Goal: Task Accomplishment & Management: Complete application form

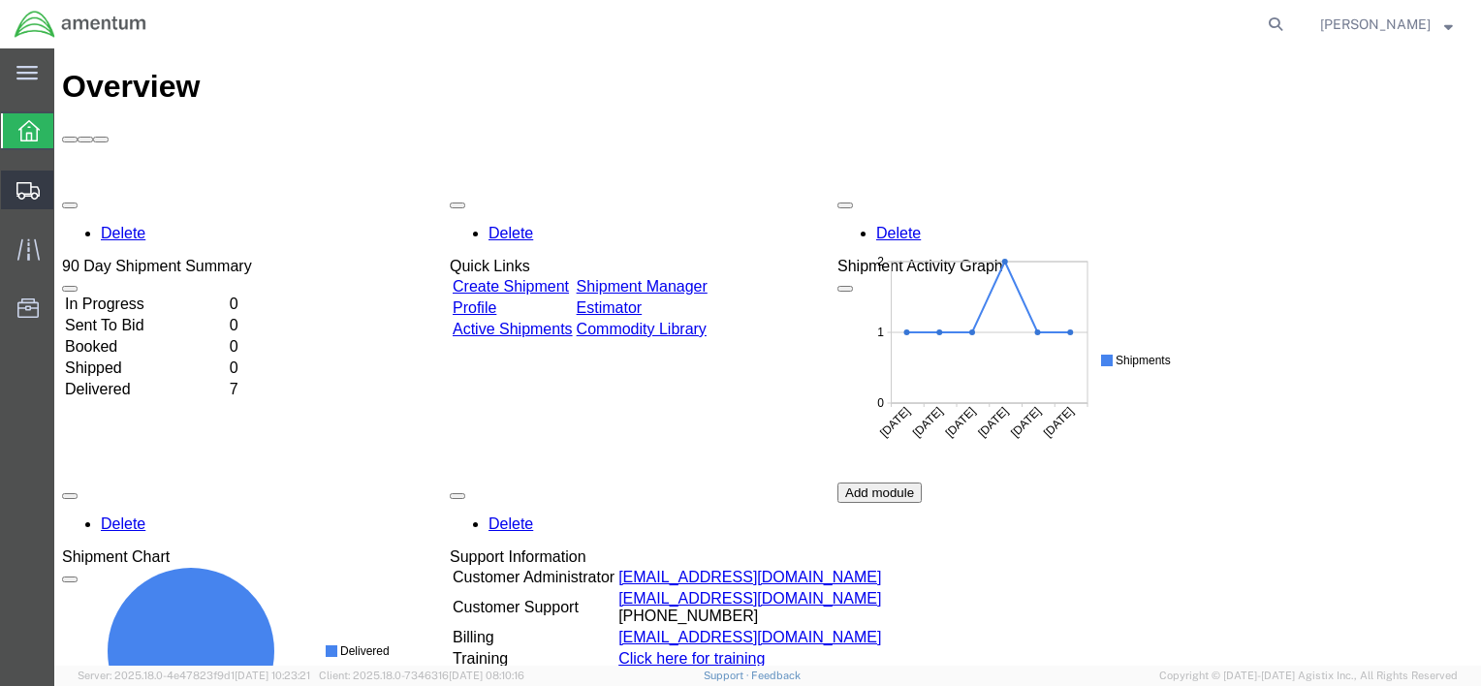
click at [0, 0] on span "Create from Template" at bounding box center [0, 0] width 0 height 0
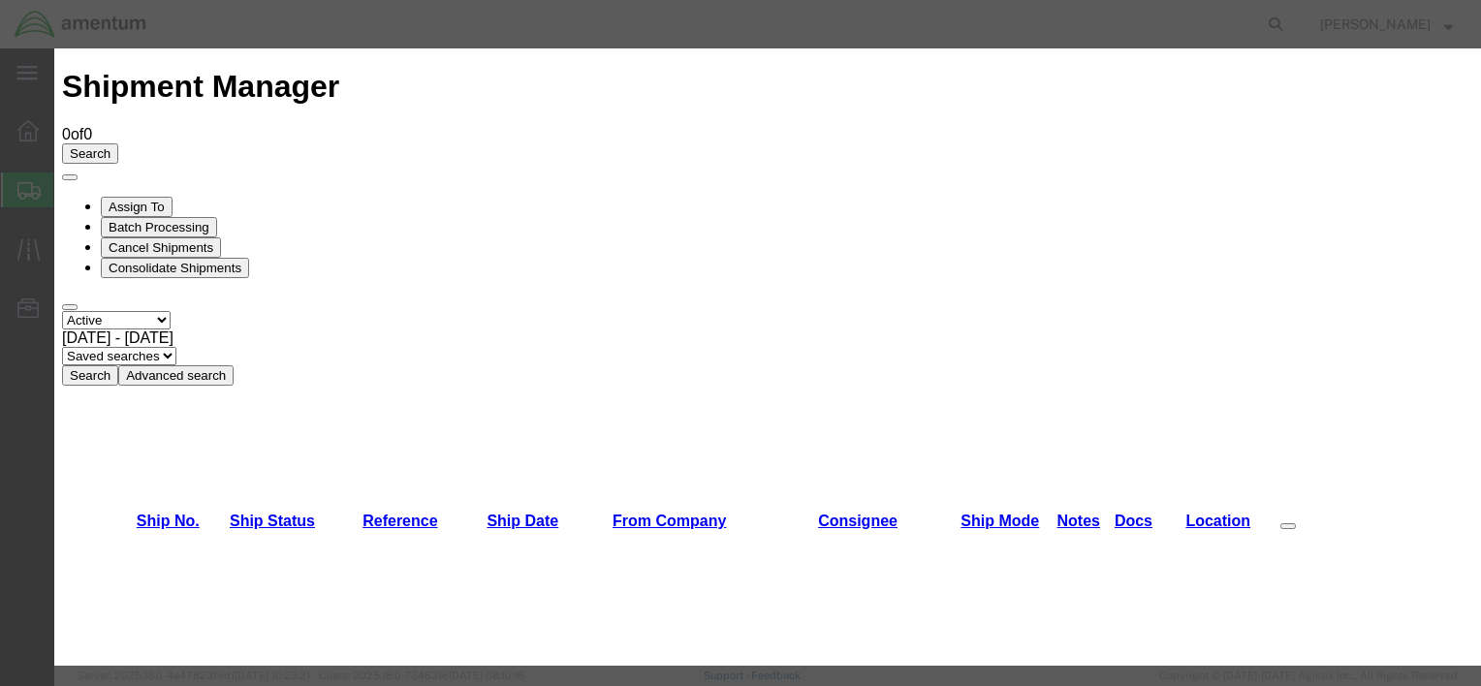
scroll to position [484, 0]
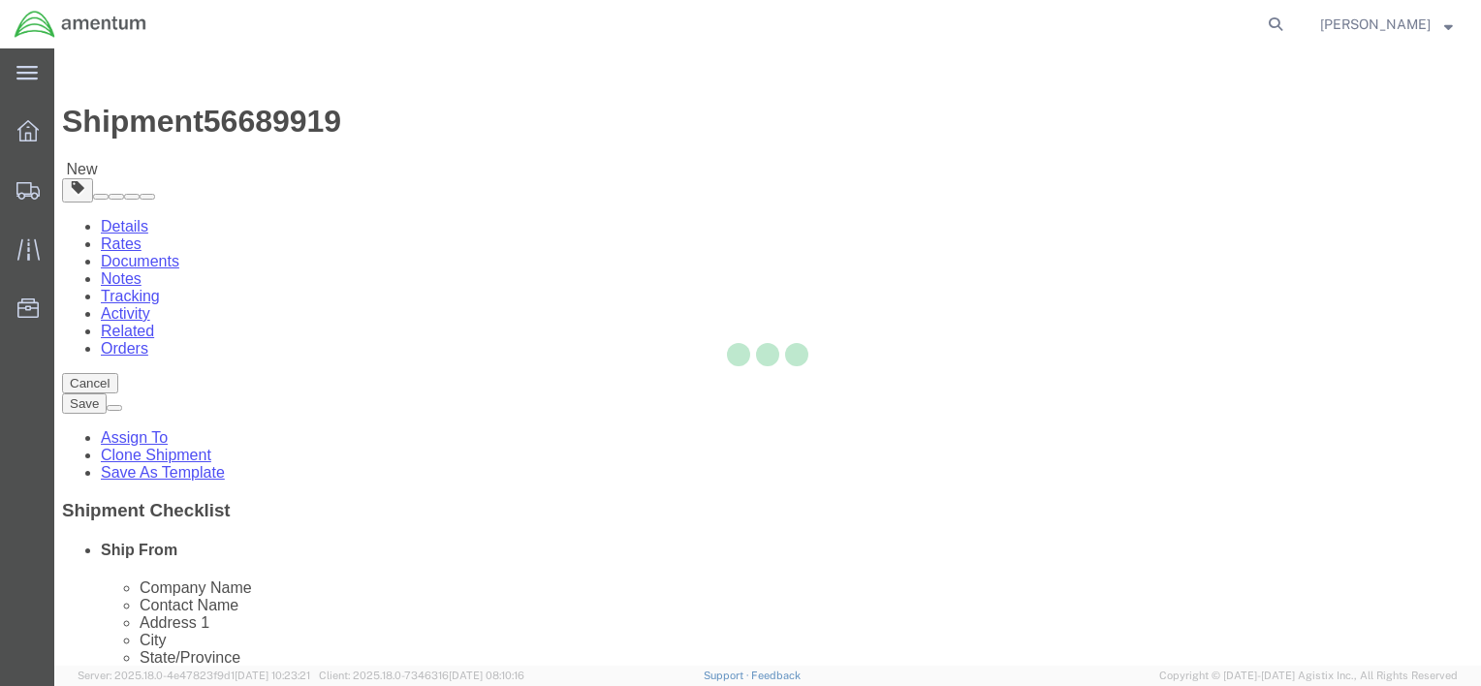
select select
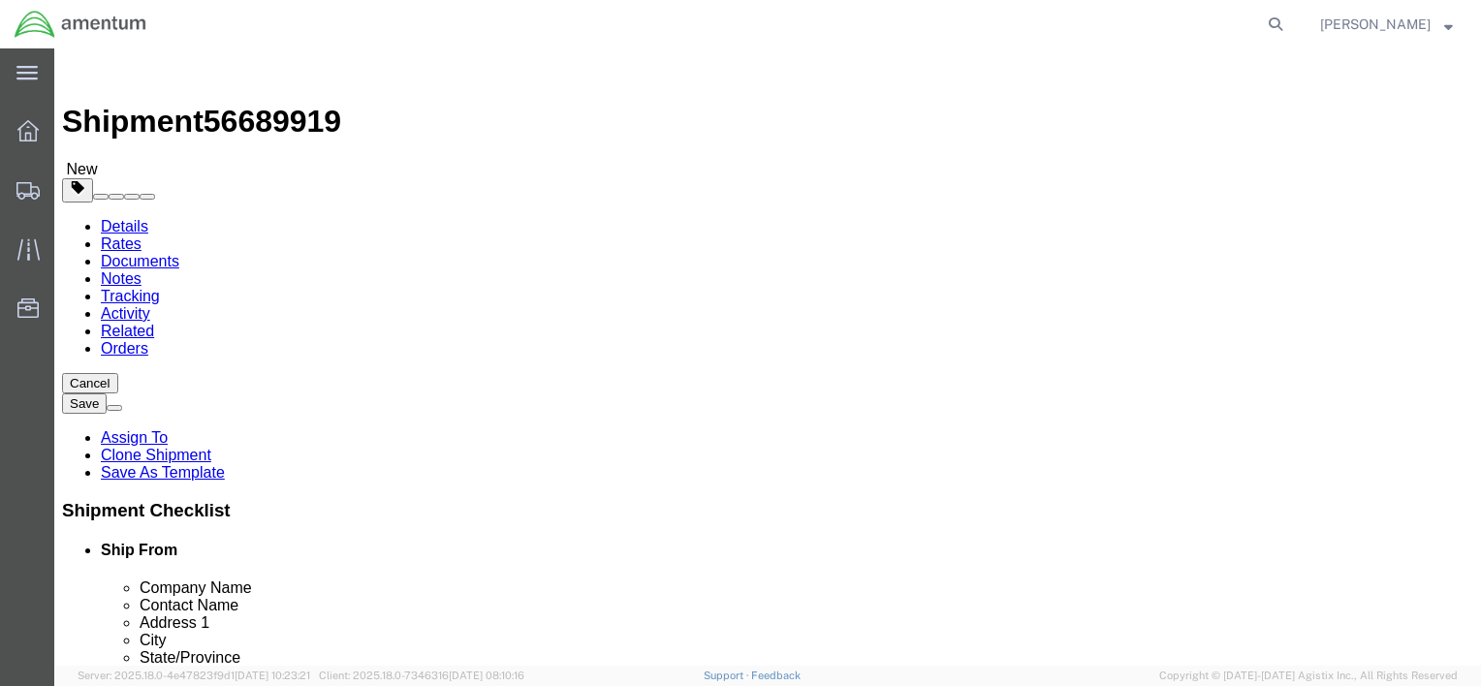
click span
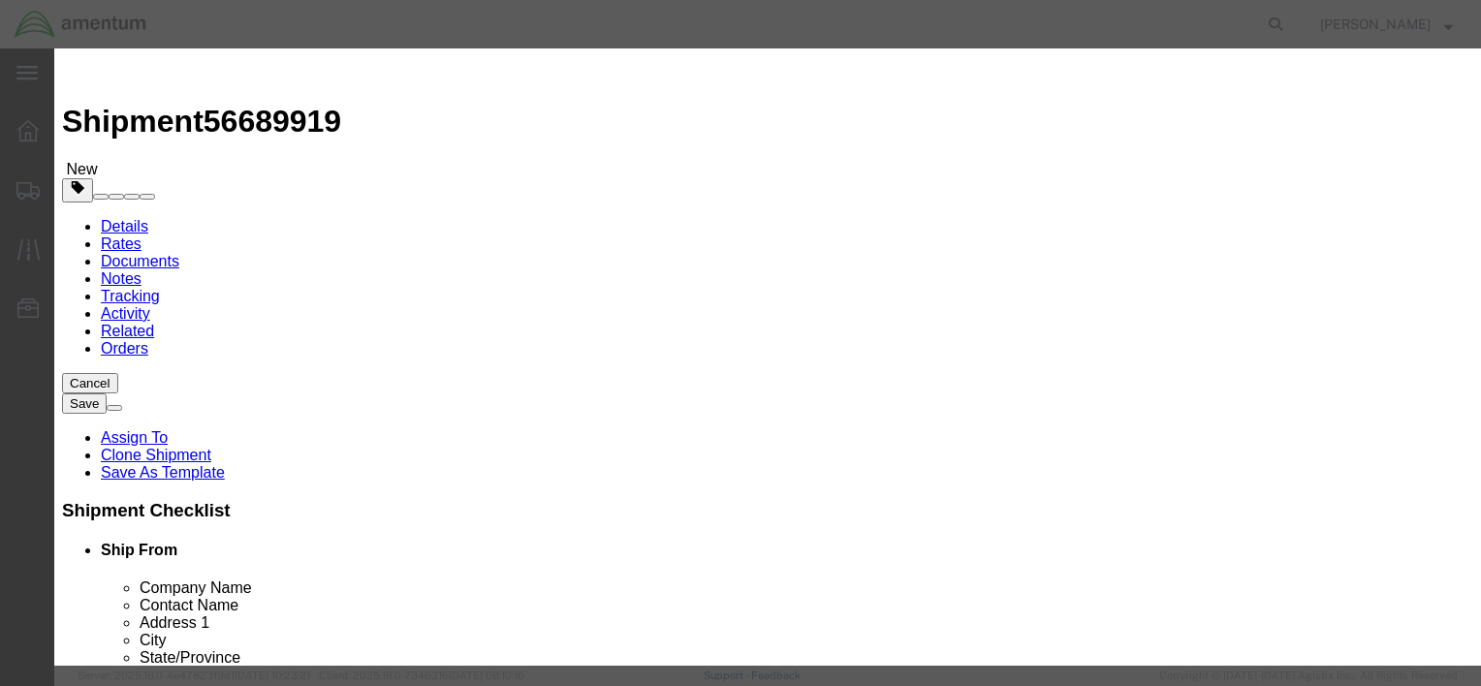
click input "text"
type input "[PERSON_NAME]"
click icon "button"
click select "All Company Location Other Personal Shared"
select select "LOCATION"
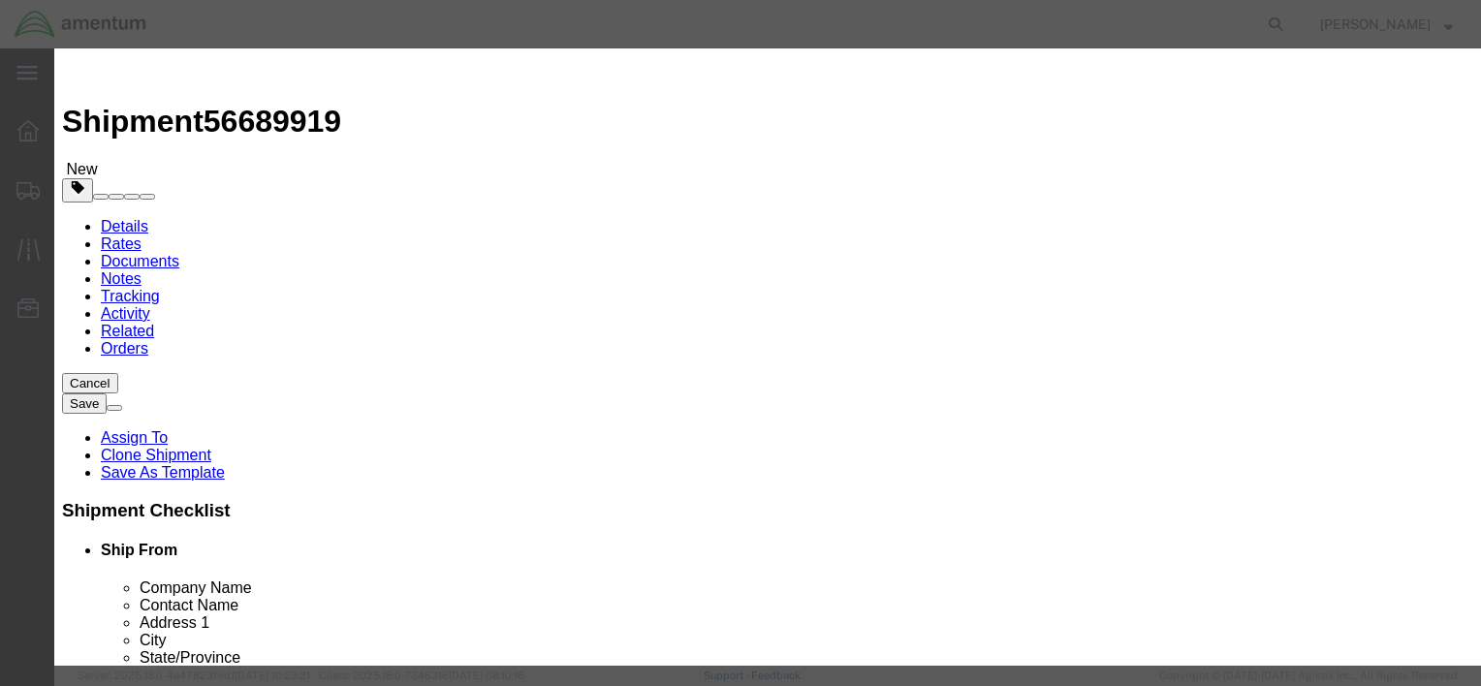
click select "All Company Location Other Personal Shared"
click input "text"
type input "el centro"
click icon "button"
click select "Search by Address Book Name City Company Name Contact Name Country CustomerAlia…"
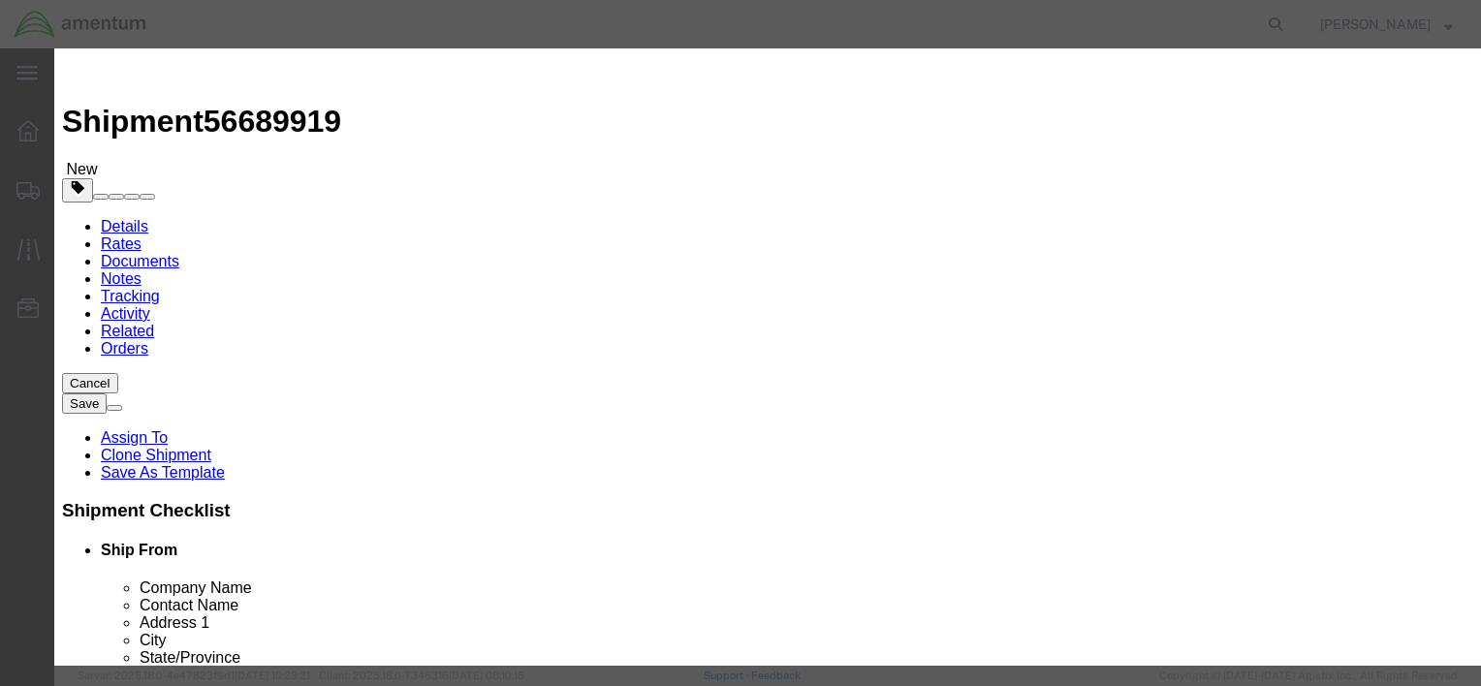
select select "city"
click select "Search by Address Book Name City Company Name Contact Name Country CustomerAlia…"
click button "button"
click select "All Company Location Other Personal Shared"
select select "ALL"
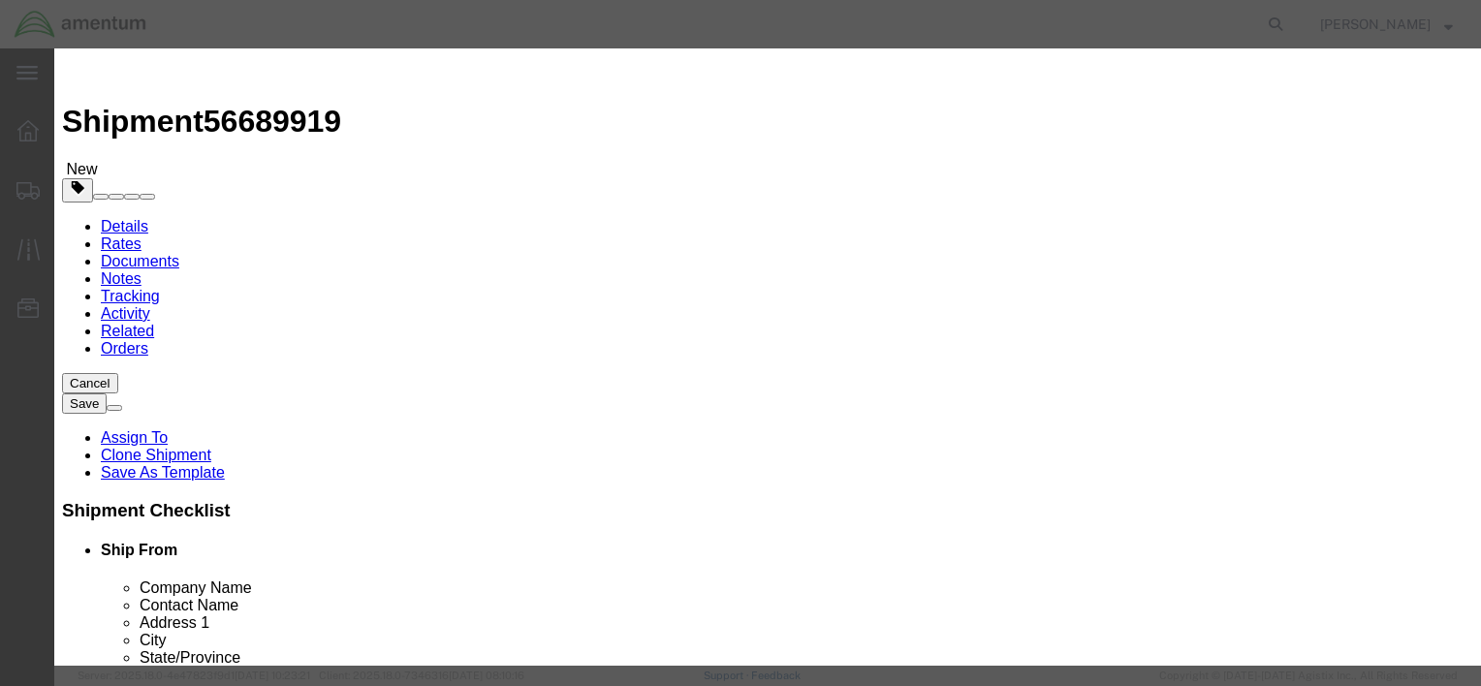
click select "All Company Location Other Personal Shared"
click span "[STREET_ADDRESS][PERSON_NAME]..."
drag, startPoint x: 255, startPoint y: 234, endPoint x: 297, endPoint y: 227, distance: 43.3
click div "From To Company Name Street City State Zip Country Contact Email Select Select …"
drag, startPoint x: 228, startPoint y: 231, endPoint x: 264, endPoint y: 234, distance: 36.1
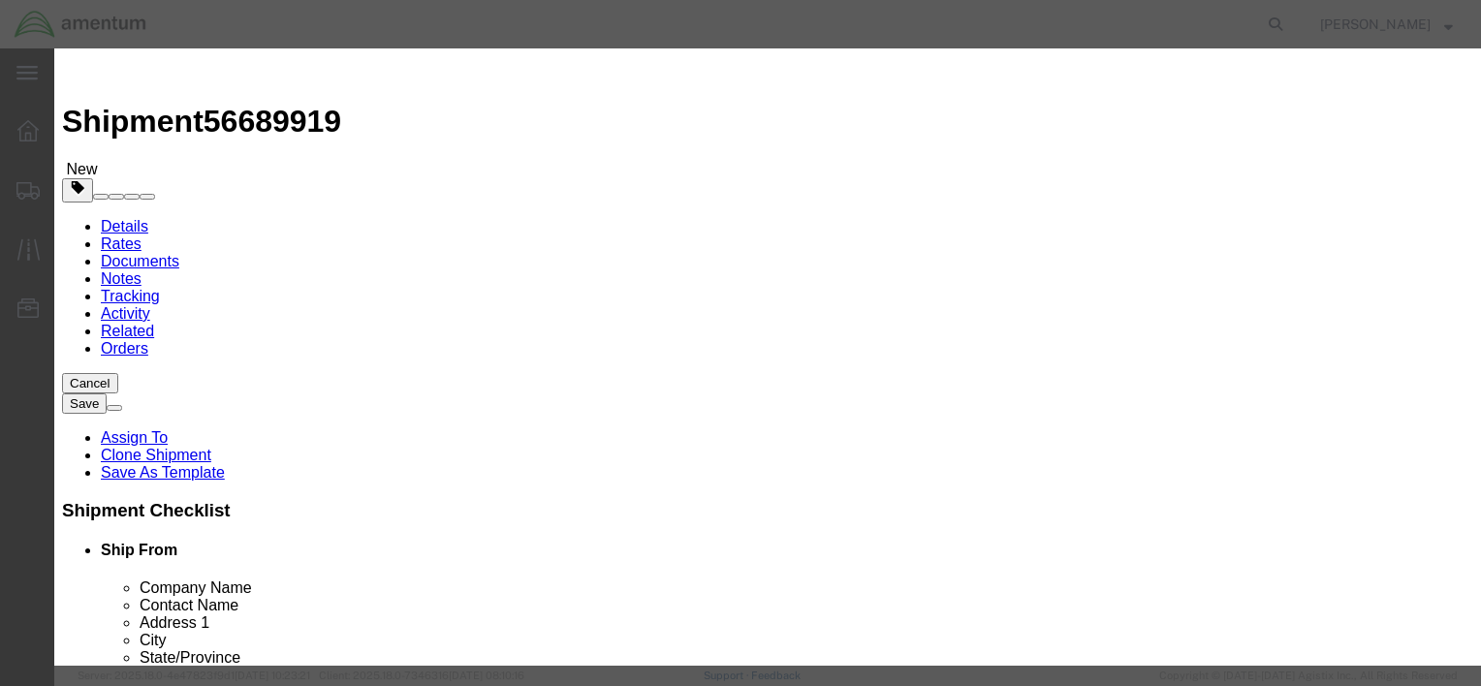
click div "From To Company Name Street City State Zip Country Contact Email Select Select …"
click button "Select"
type input "92243"
type input "[PHONE_NUMBER]"
type input "[EMAIL_ADDRESS][DOMAIN_NAME]"
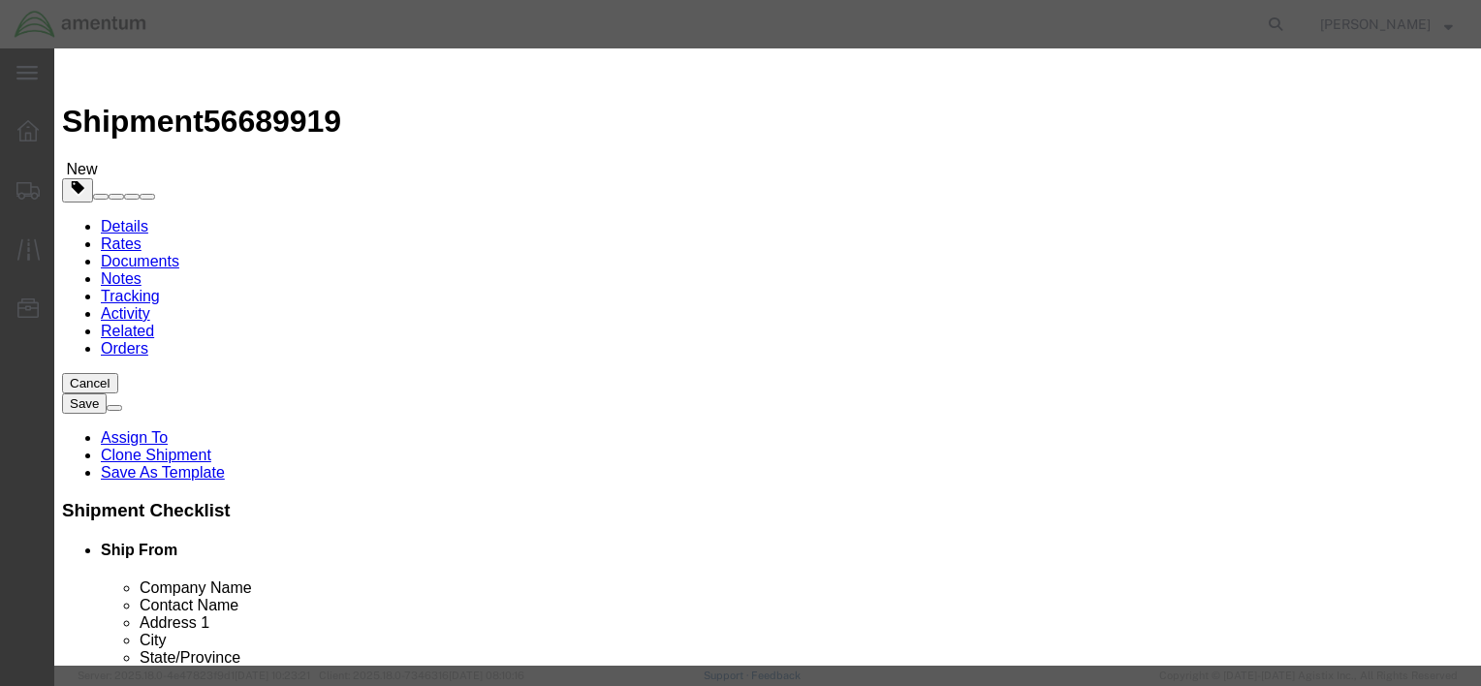
checkbox input "true"
select select "CA"
click button "Close"
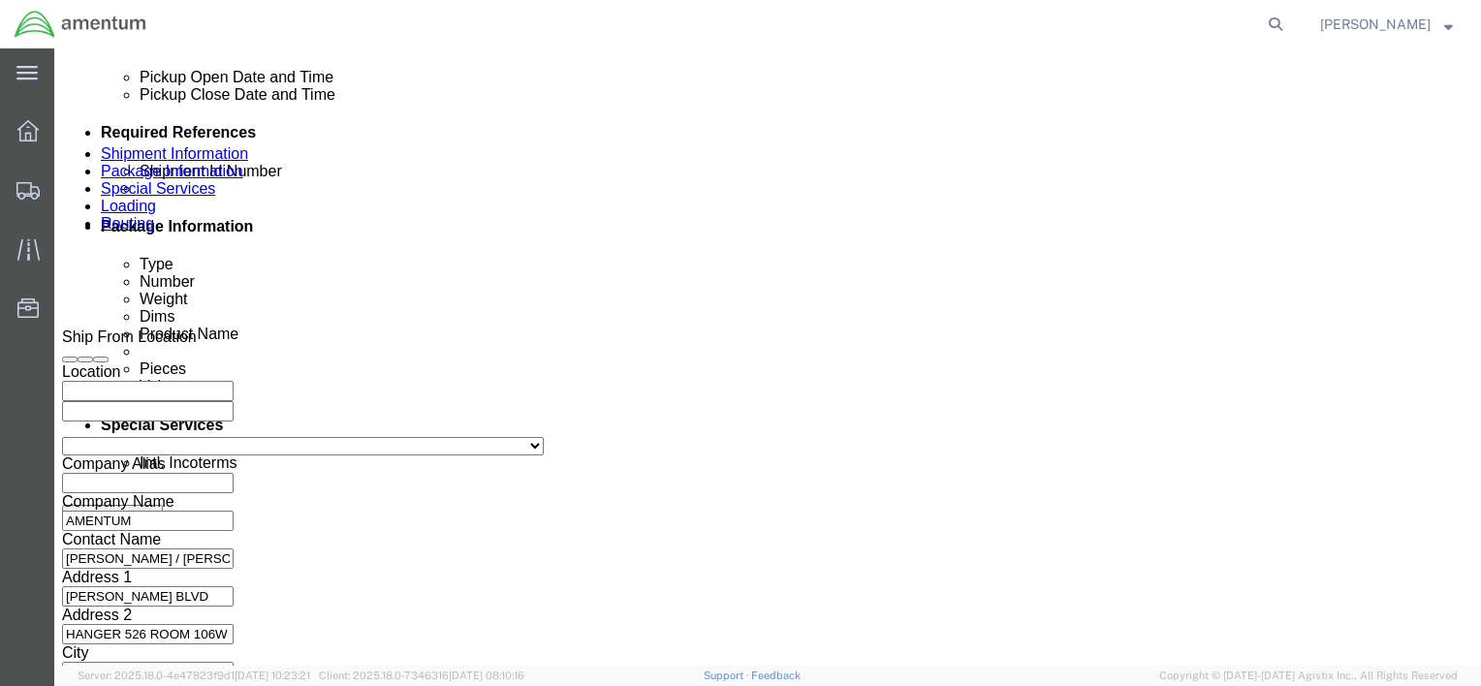
scroll to position [1066, 0]
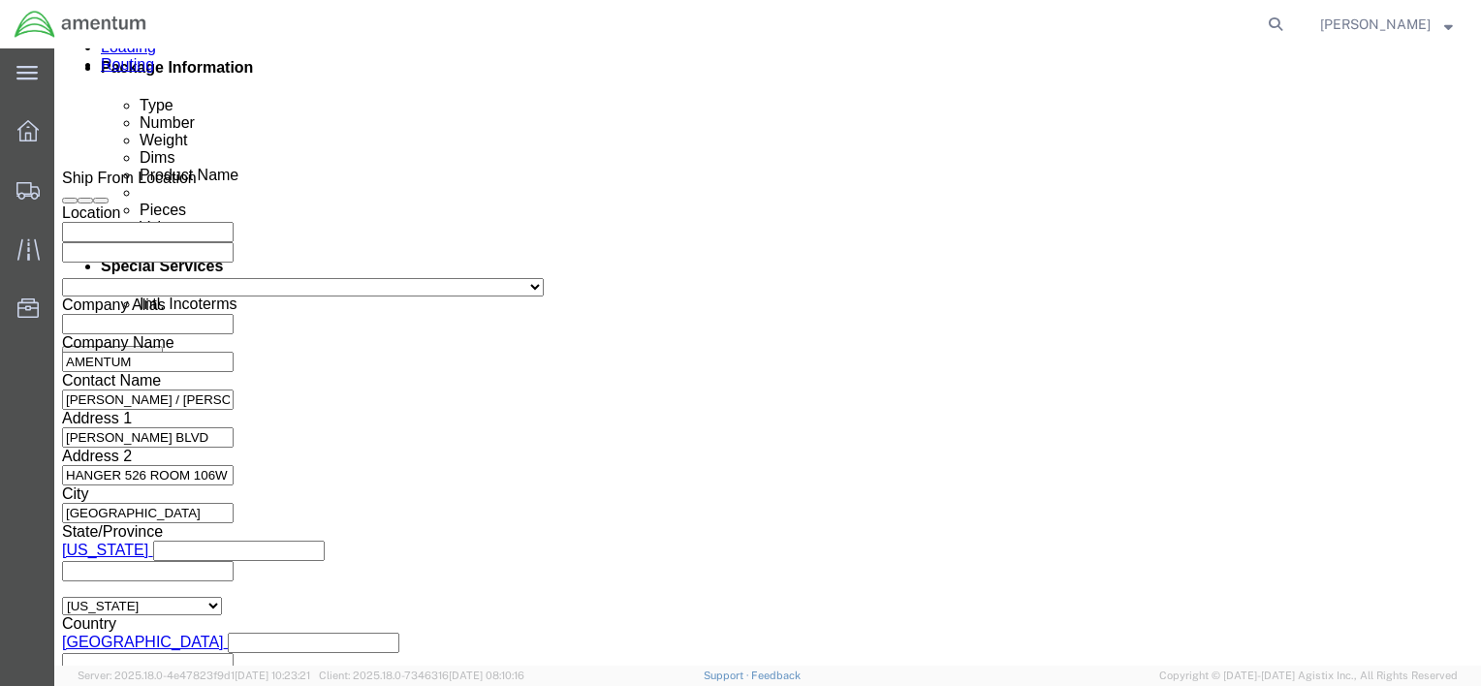
click div "[DATE] 9:00 PM"
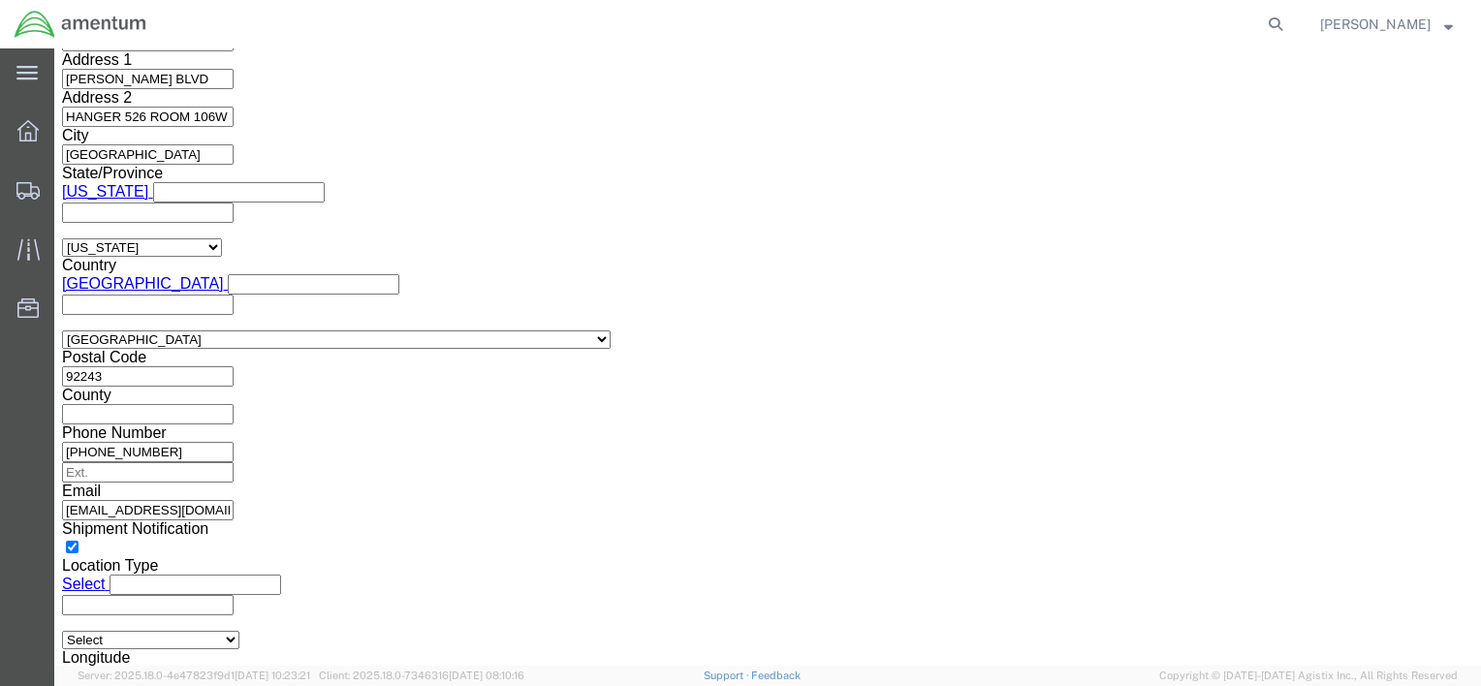
drag, startPoint x: 141, startPoint y: 312, endPoint x: 101, endPoint y: 311, distance: 39.7
click div "9:00 PM"
drag, startPoint x: 117, startPoint y: 310, endPoint x: 177, endPoint y: 309, distance: 60.1
click input "9:00 PM"
click button "Apply"
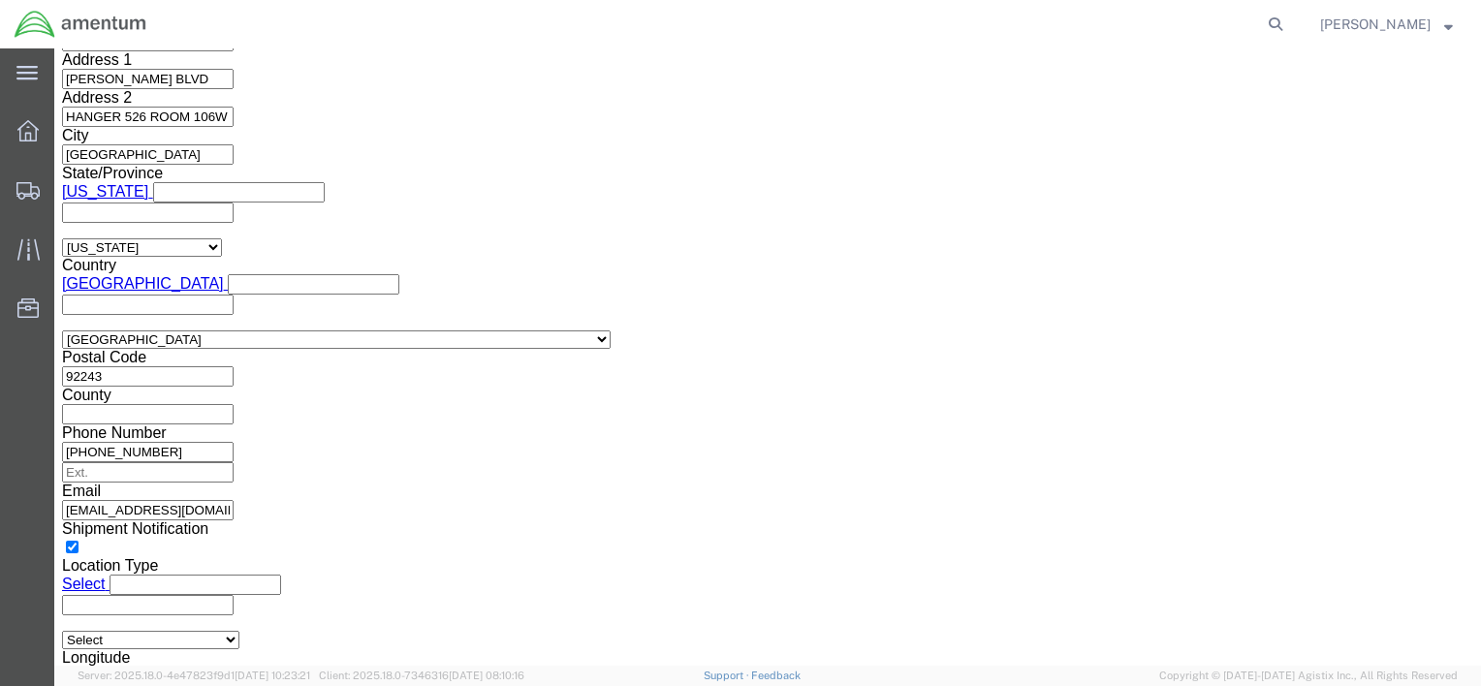
scroll to position [1134, 0]
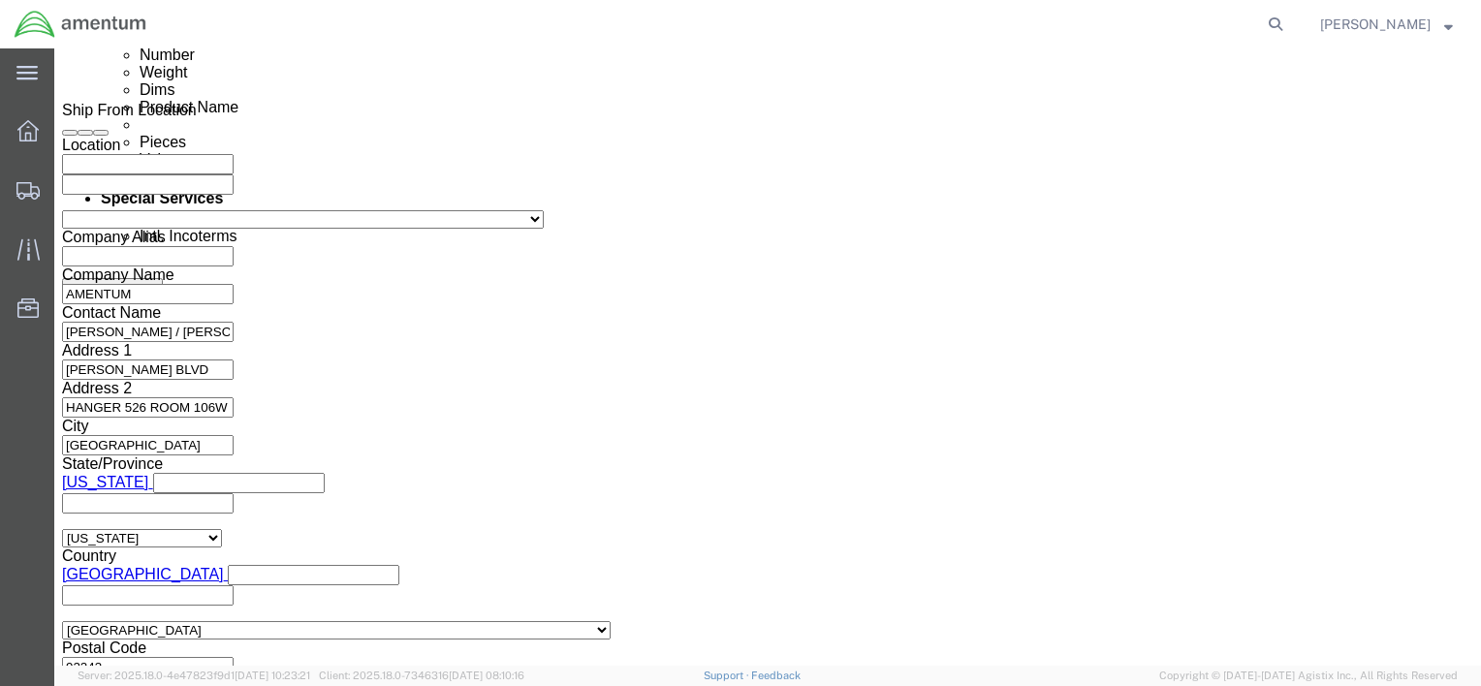
click div "[DATE] 10:00 PM"
click div "[DATE] 3:00 PM"
type input "12:00 PM"
click button "Apply"
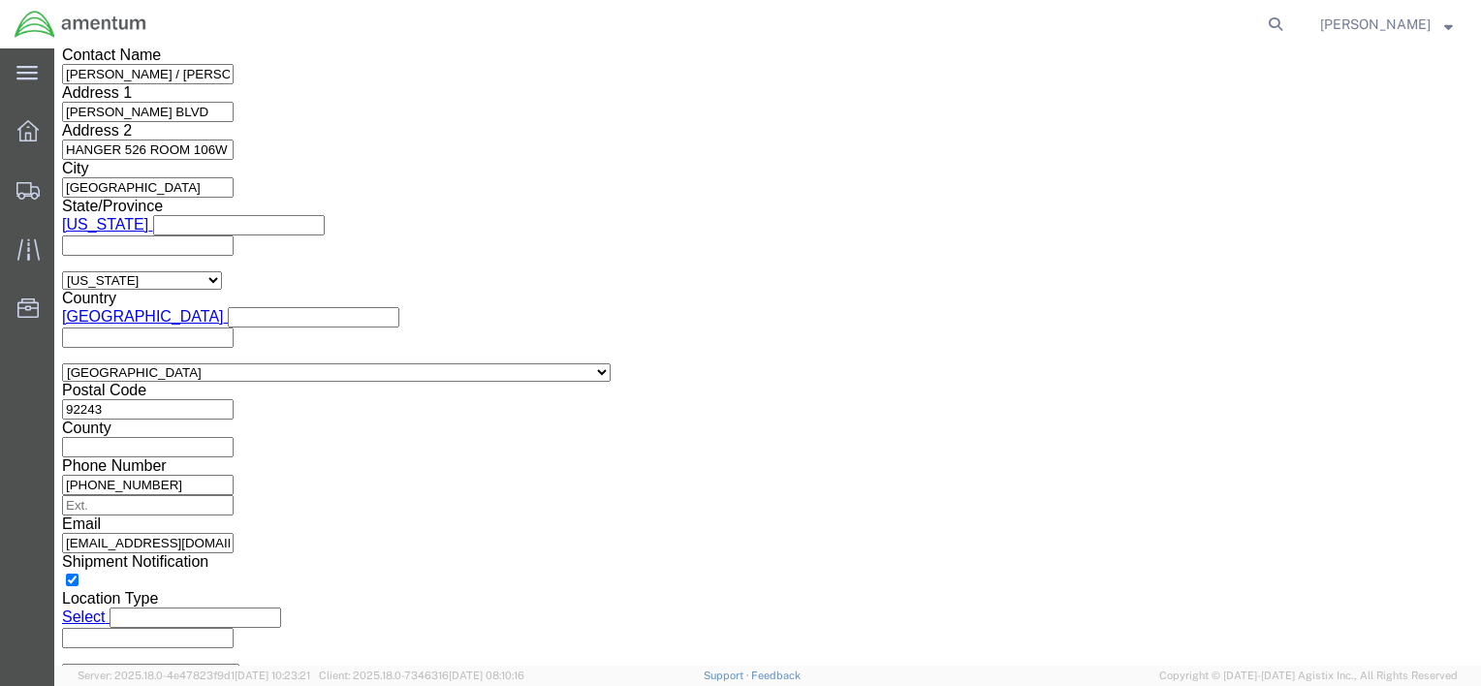
scroll to position [1424, 0]
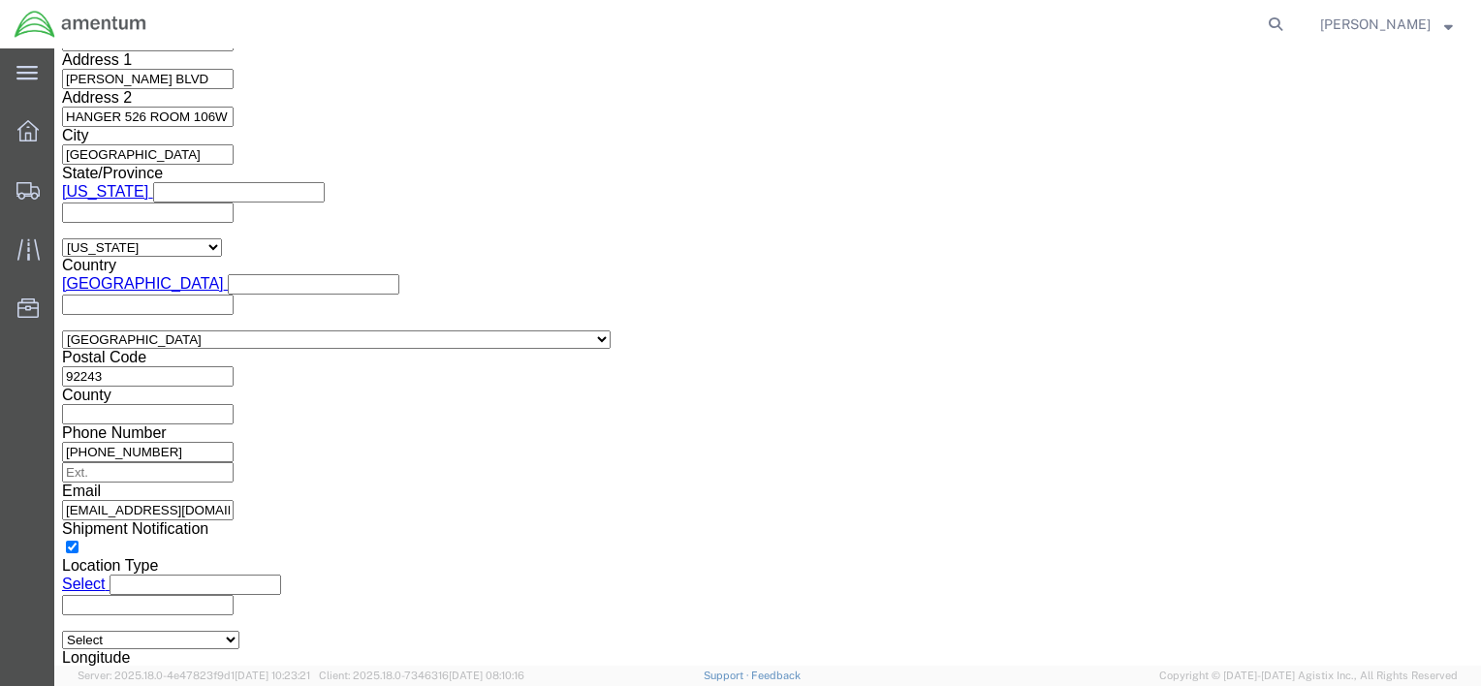
click button "Continue"
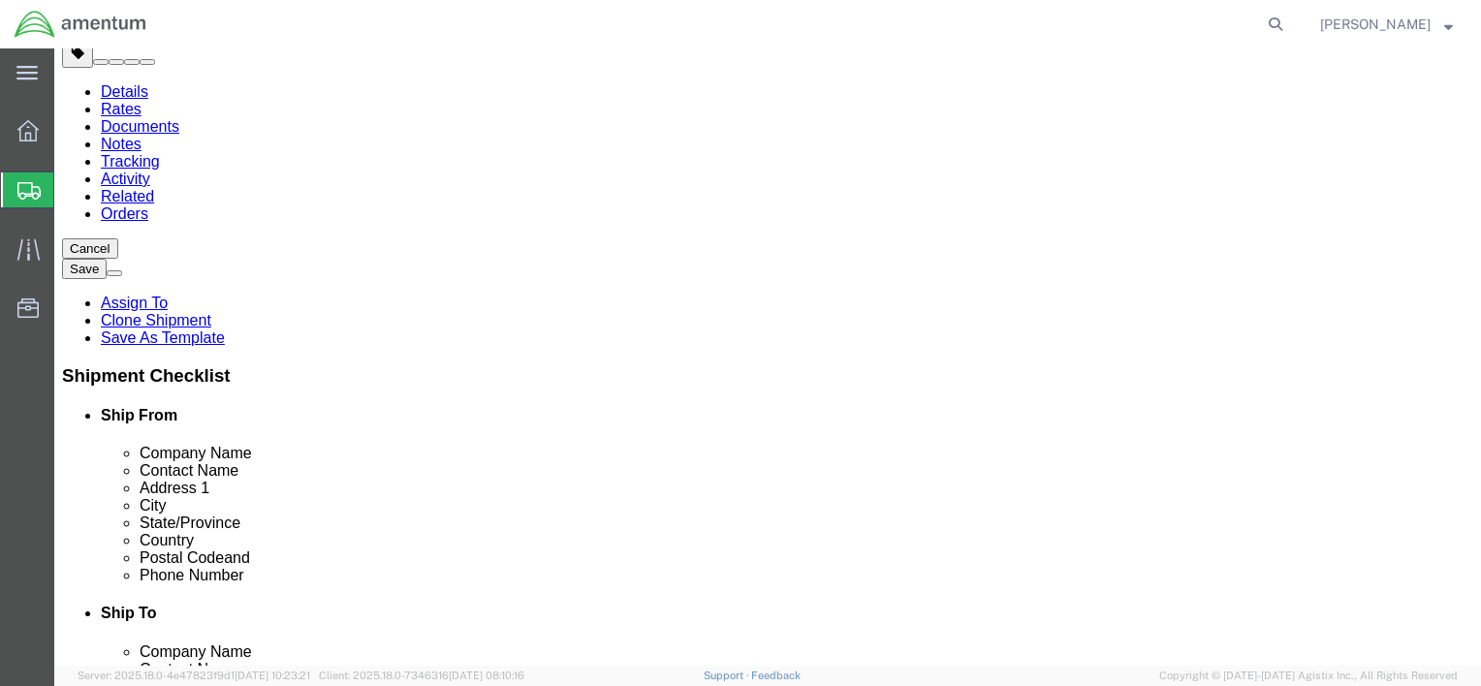
scroll to position [147, 0]
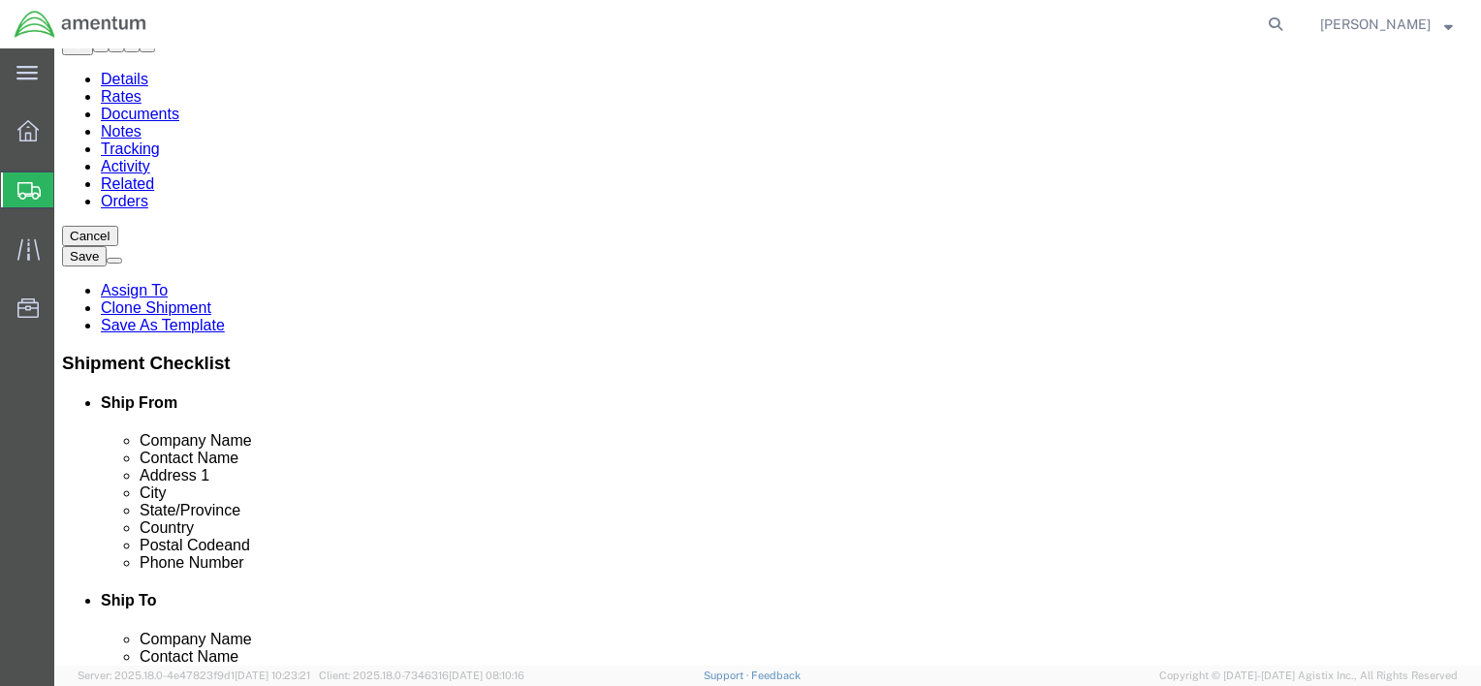
click link "Add Content"
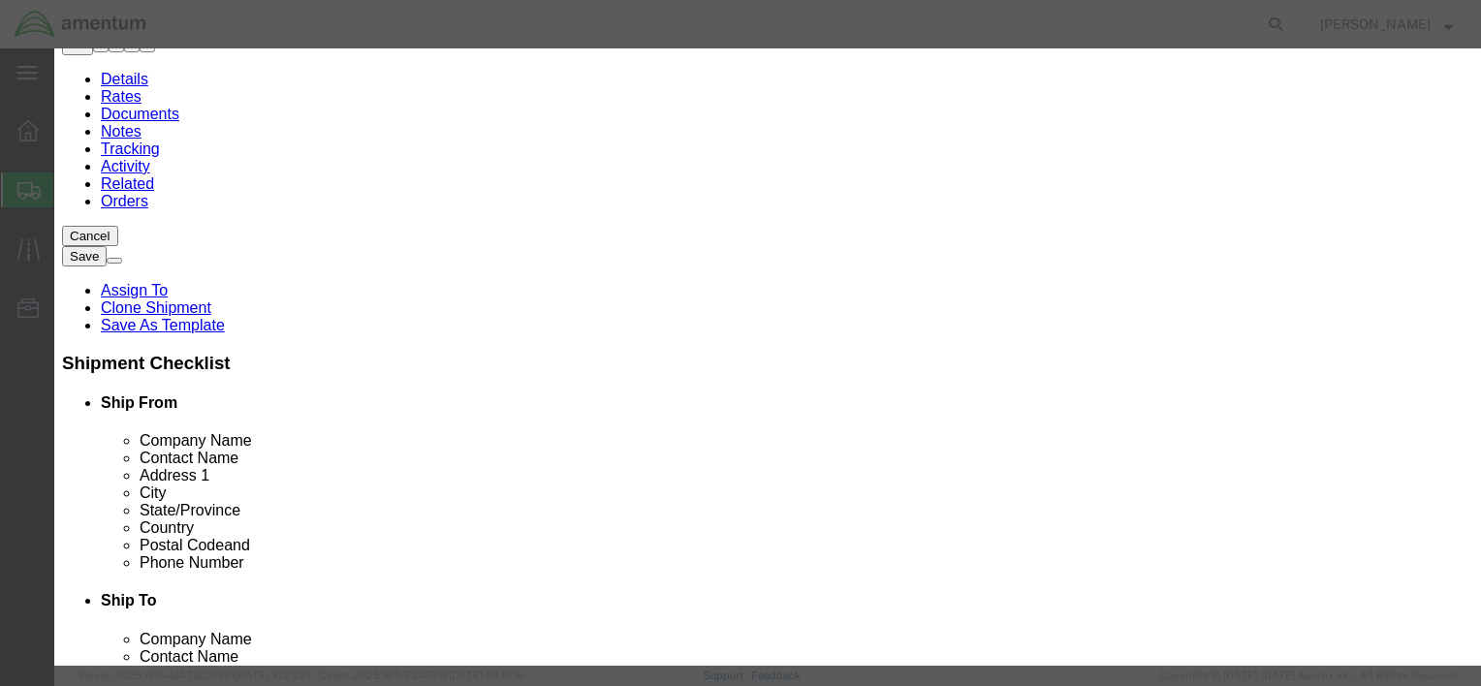
click input "text"
type input "documents"
click strong "DOCUMENTS"
select select
type input "1"
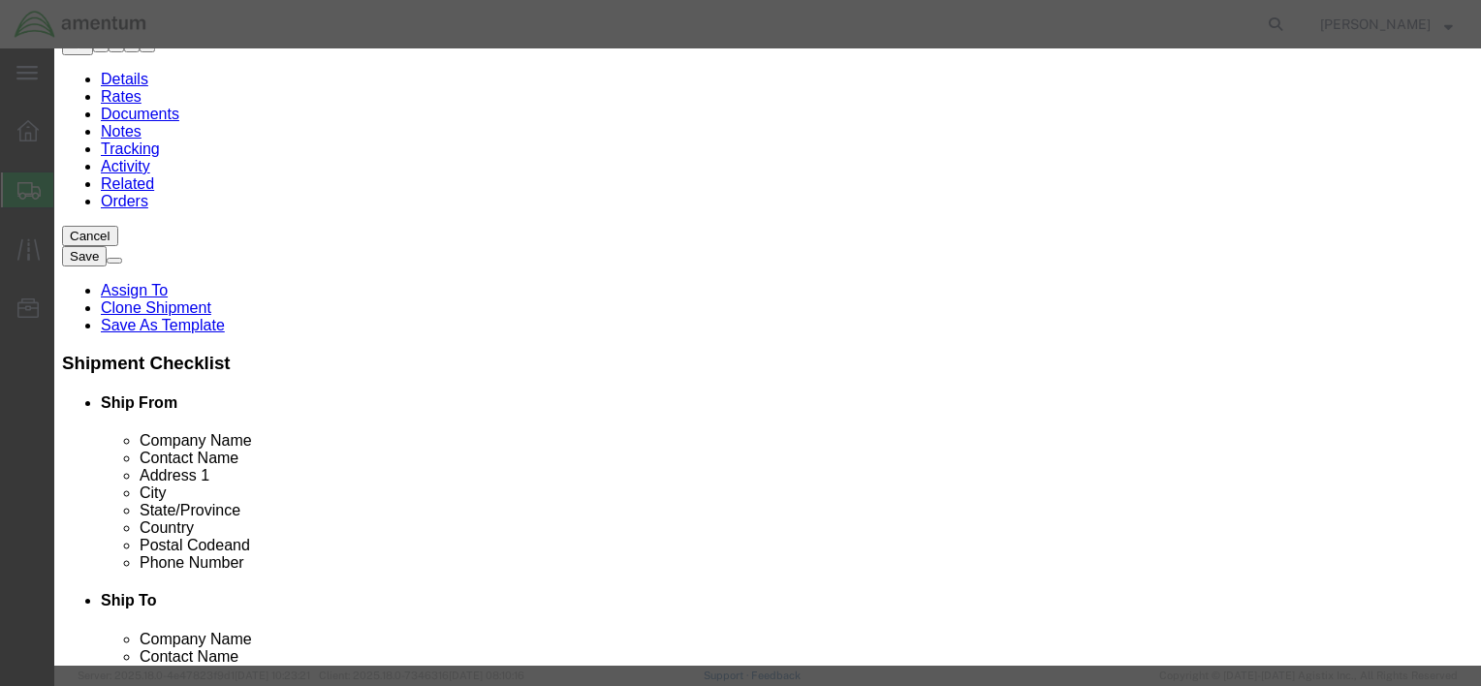
select select
type input "AIRCRAFT DOCUMENTS"
type textarea "AIRCRAFT DOCUMENTS"
type input "AIRCRAFT DOCUMENTS"
click input "text"
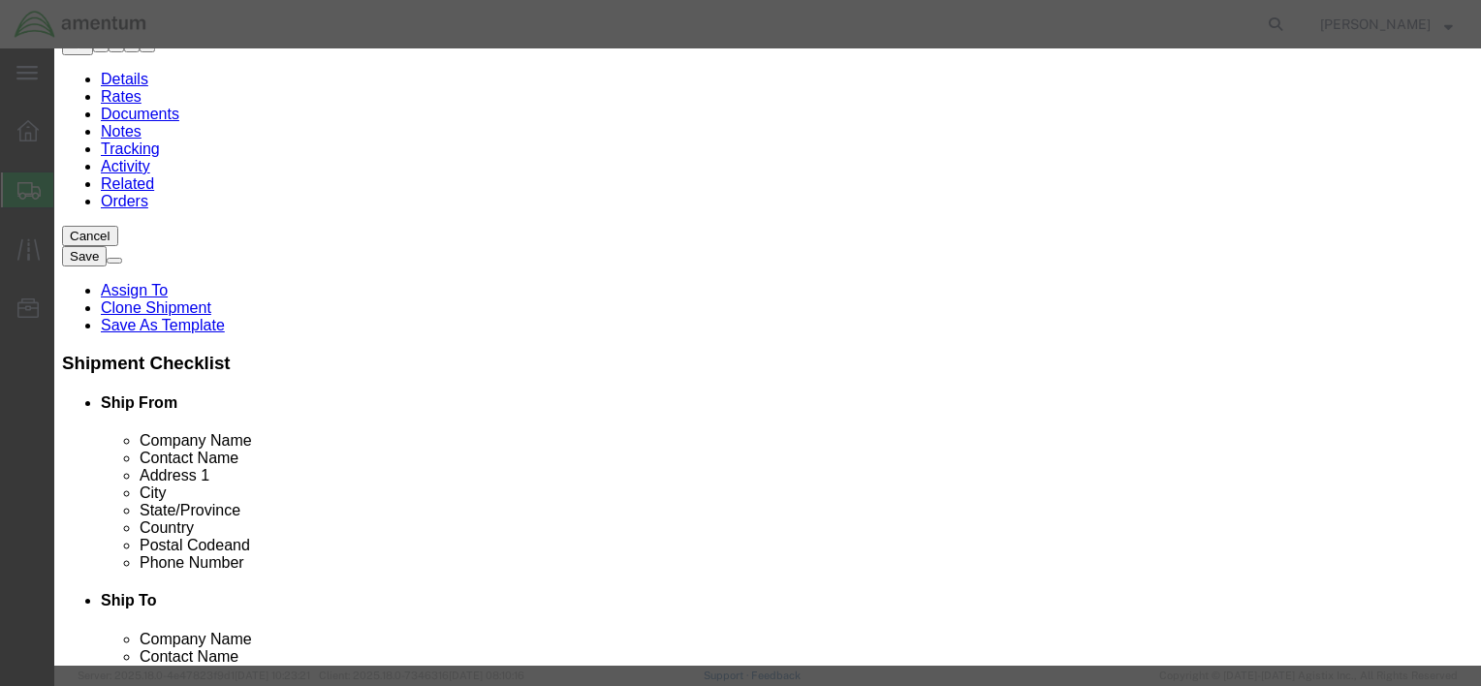
type input "1"
click input "1"
click input "100.00"
type input "1000.00"
click button "Save & Close"
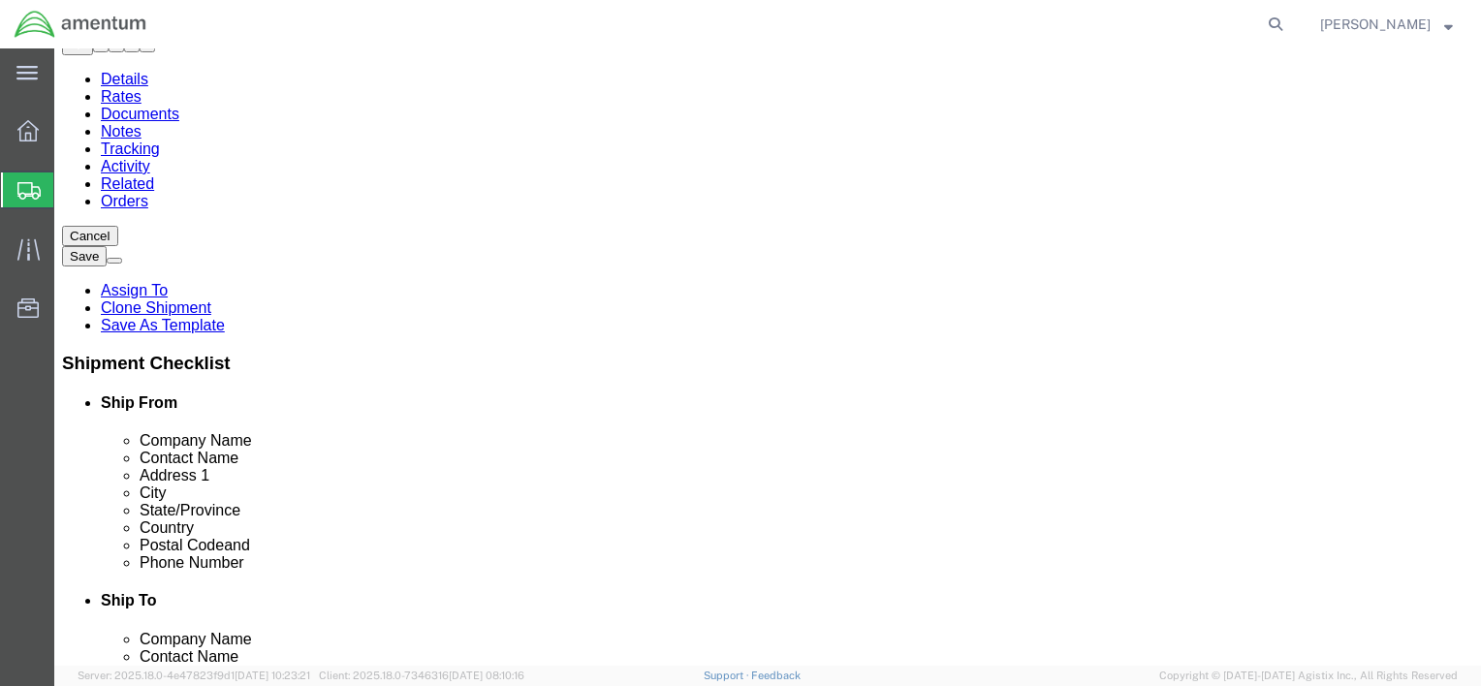
scroll to position [248, 0]
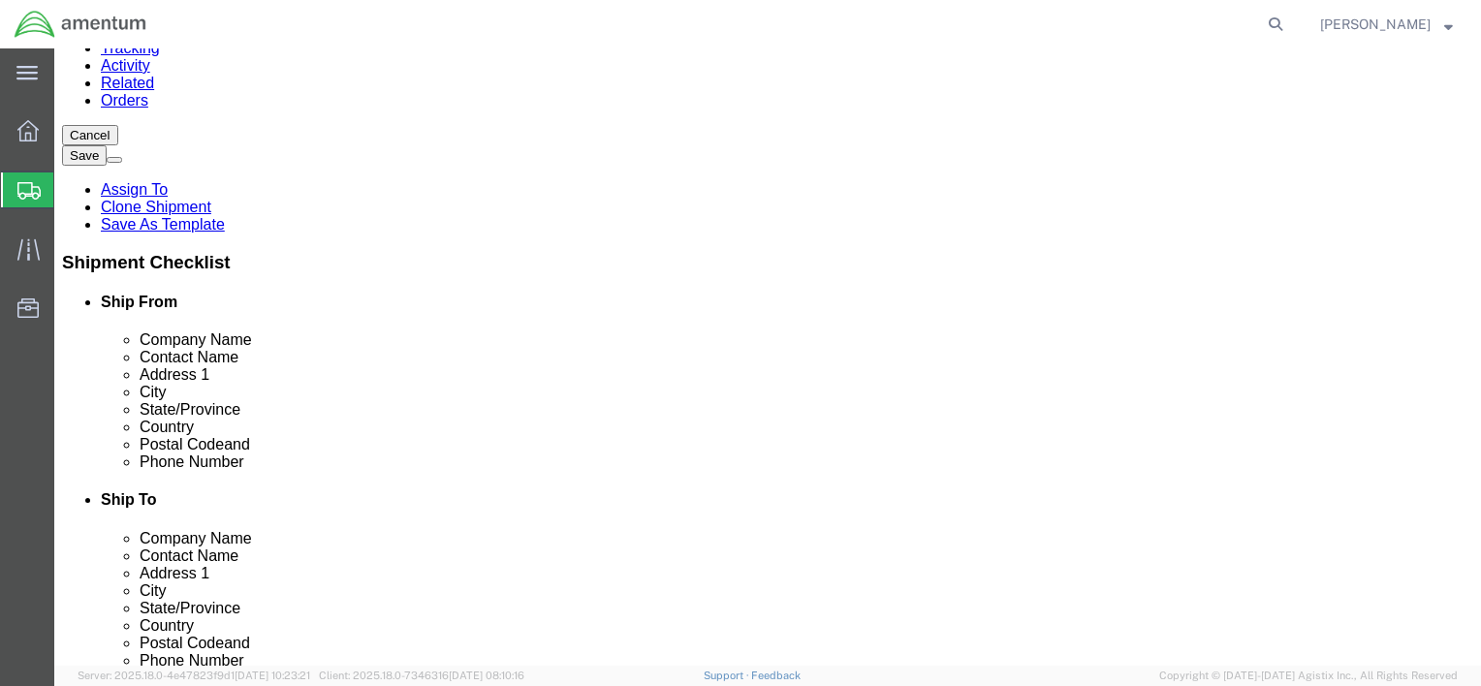
click button "Continue"
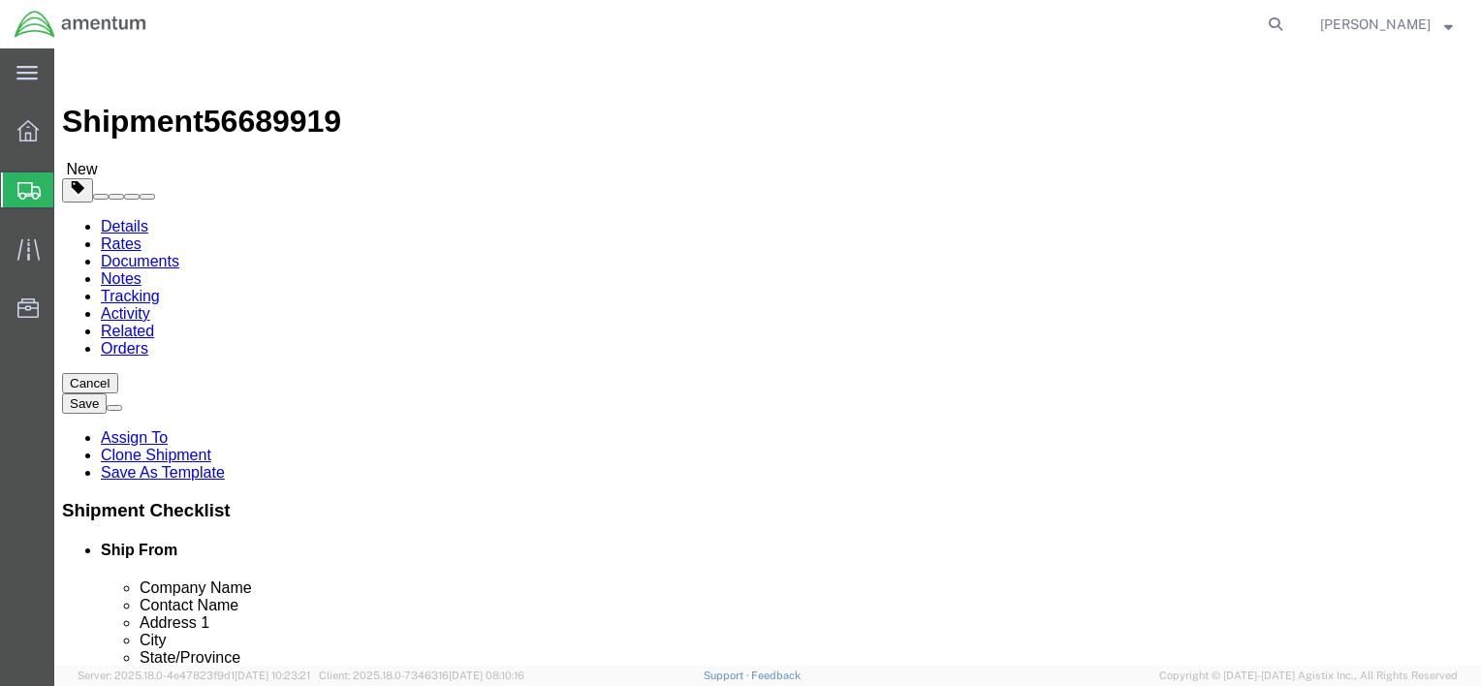
click button "Rate Shipment"
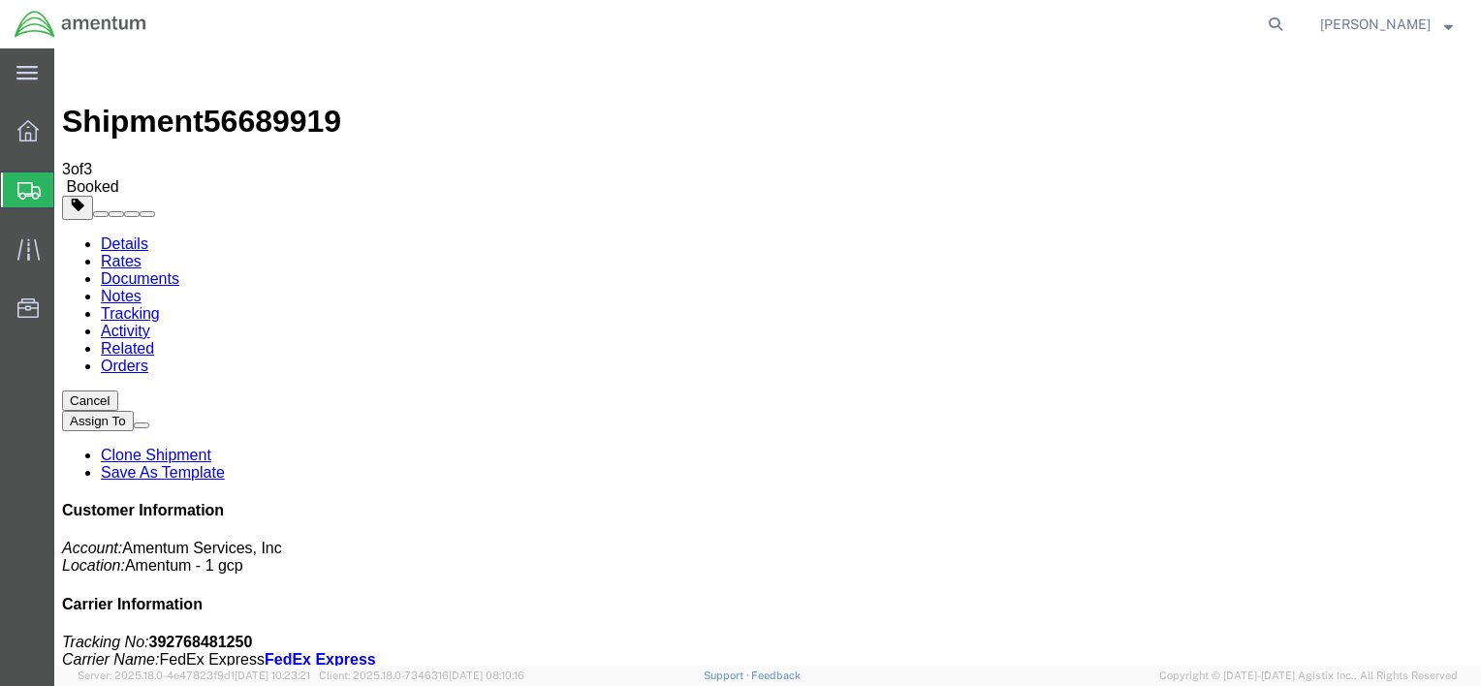
drag, startPoint x: 604, startPoint y: 345, endPoint x: 637, endPoint y: 365, distance: 38.7
